Goal: Manage account settings

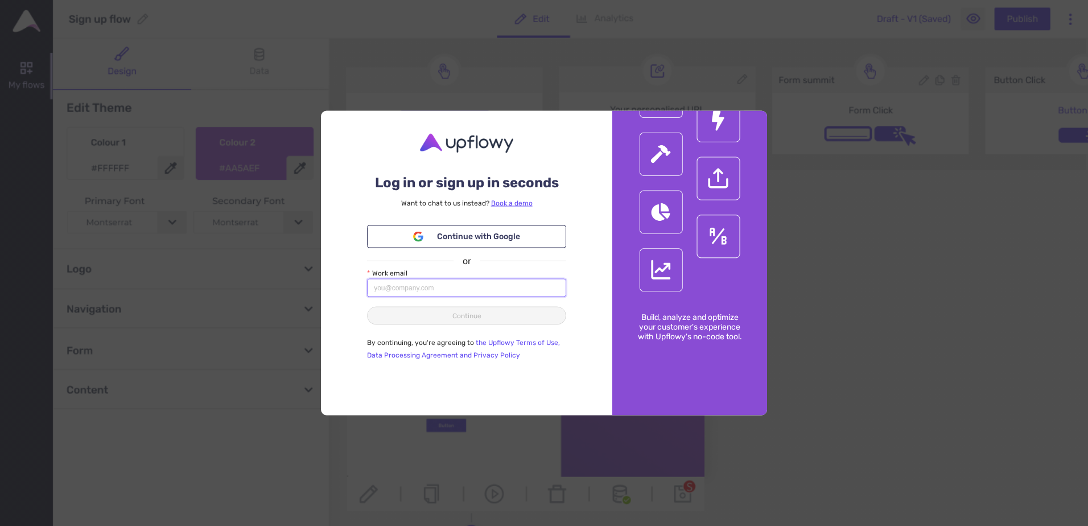
click at [472, 286] on input "Work email" at bounding box center [466, 288] width 199 height 18
type input "[PERSON_NAME][EMAIL_ADDRESS][DOMAIN_NAME]"
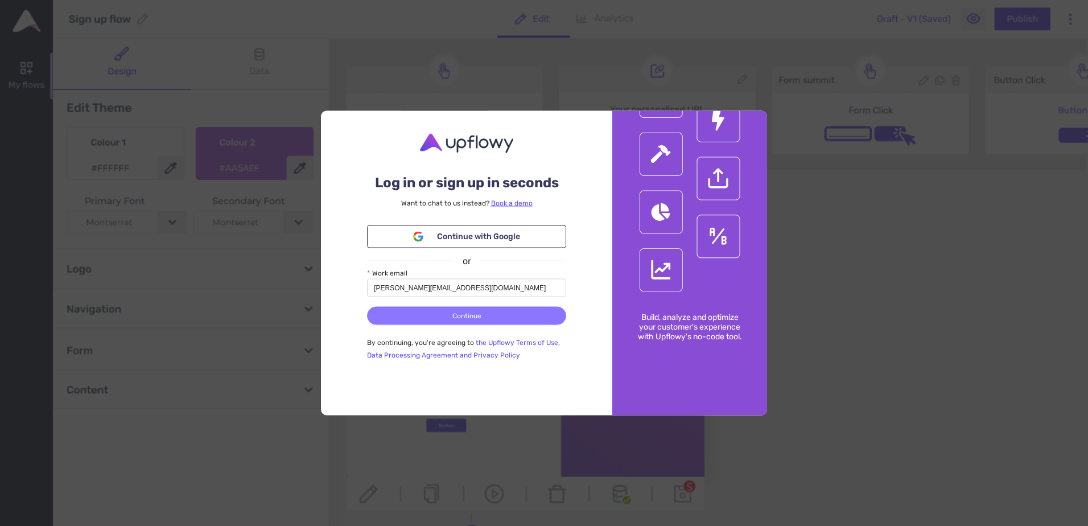
click at [494, 307] on button "Continue" at bounding box center [466, 316] width 199 height 18
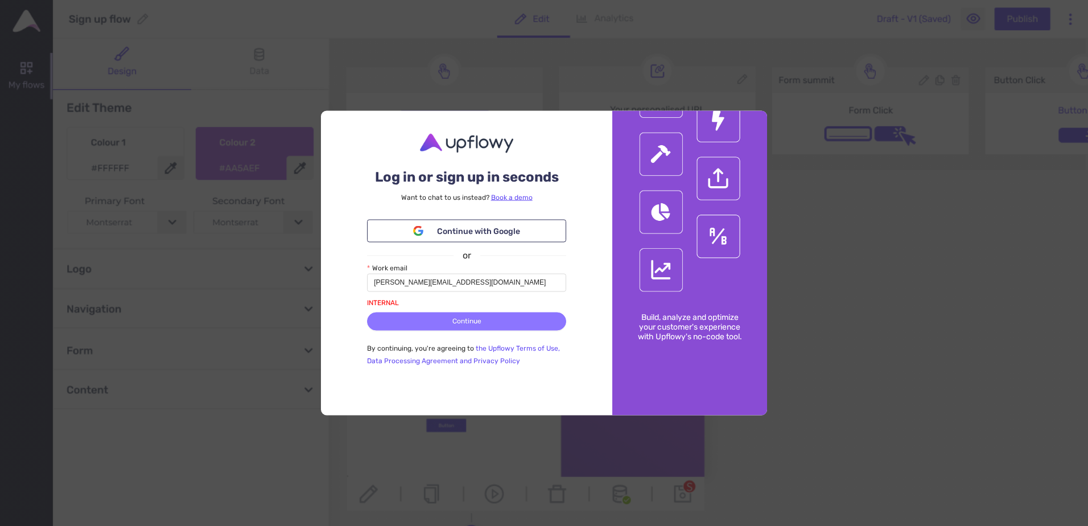
click at [533, 324] on button "Continue" at bounding box center [466, 321] width 199 height 18
click at [574, 283] on div "Log in or sign up in seconds Want to chat to [GEOGRAPHIC_DATA] instead? Book a …" at bounding box center [466, 263] width 291 height 304
